Goal: Navigation & Orientation: Find specific page/section

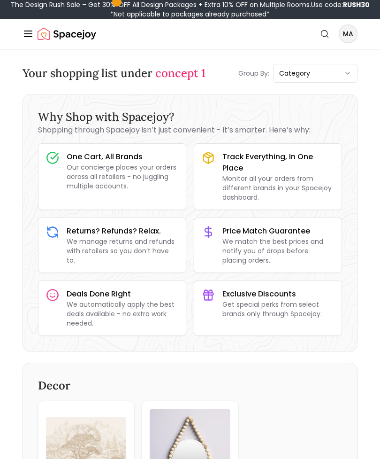
click at [27, 38] on icon "Global" at bounding box center [28, 33] width 11 height 11
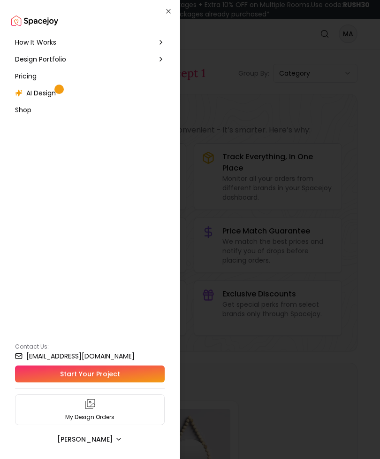
click at [70, 413] on p "My Design Orders" at bounding box center [89, 417] width 49 height 8
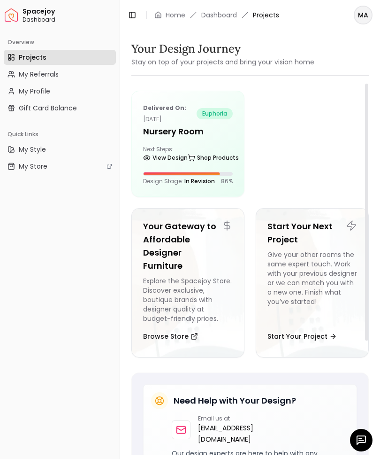
click at [162, 134] on h5 "Nursery Room" at bounding box center [188, 131] width 90 height 13
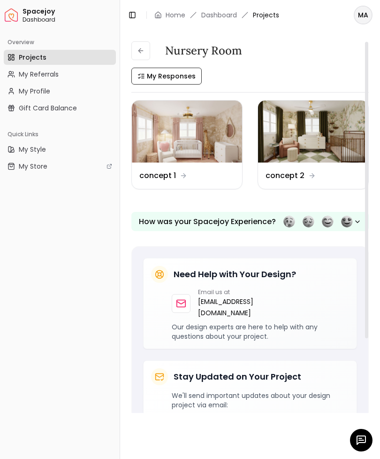
click at [363, 441] on icon "button" at bounding box center [361, 439] width 11 height 11
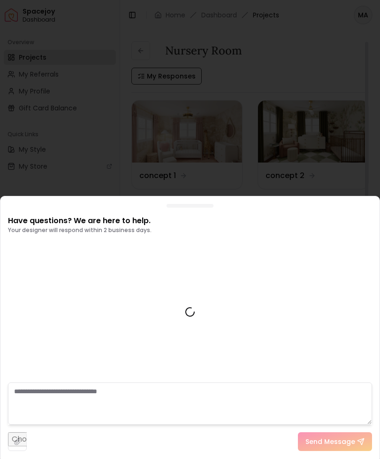
scroll to position [687, 0]
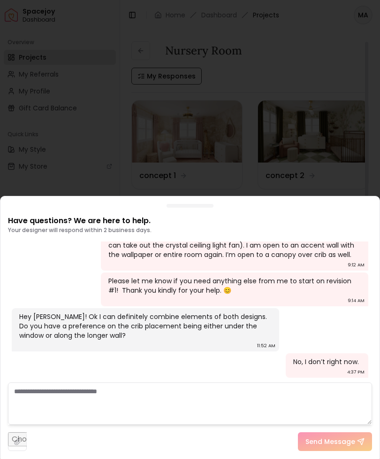
click at [102, 133] on div at bounding box center [190, 229] width 380 height 459
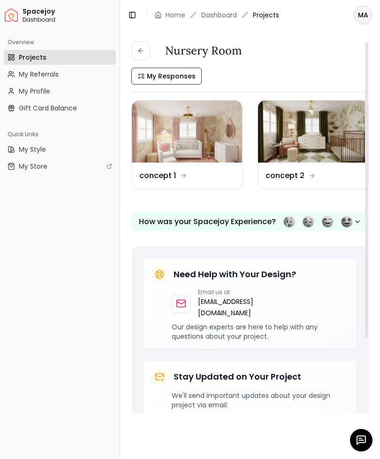
click at [35, 93] on span "My Profile" at bounding box center [34, 90] width 31 height 9
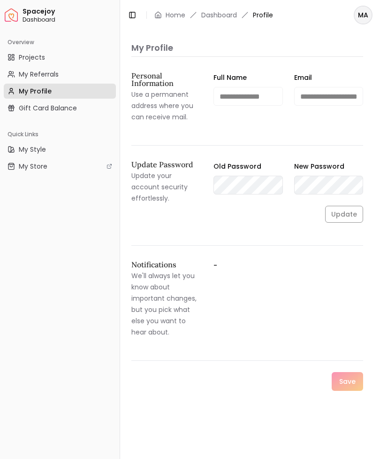
click at [30, 62] on link "Projects" at bounding box center [60, 57] width 112 height 15
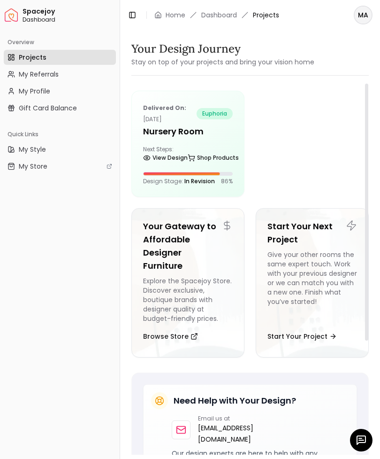
click at [210, 115] on span "euphoria" at bounding box center [215, 113] width 36 height 11
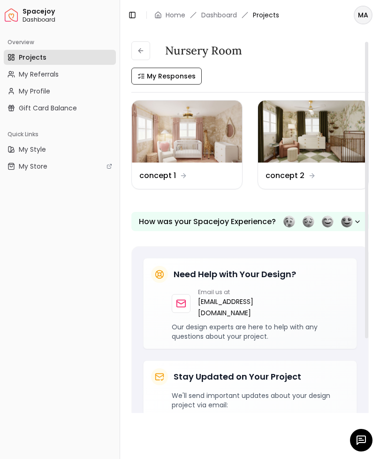
click at [142, 49] on icon at bounding box center [141, 51] width 8 height 8
